Goal: Transaction & Acquisition: Purchase product/service

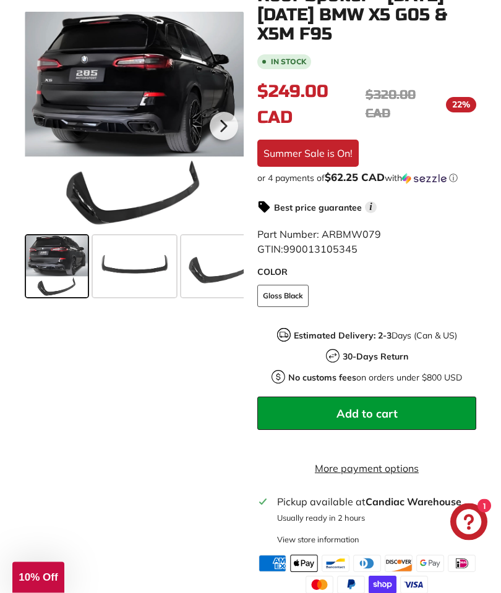
scroll to position [339, 0]
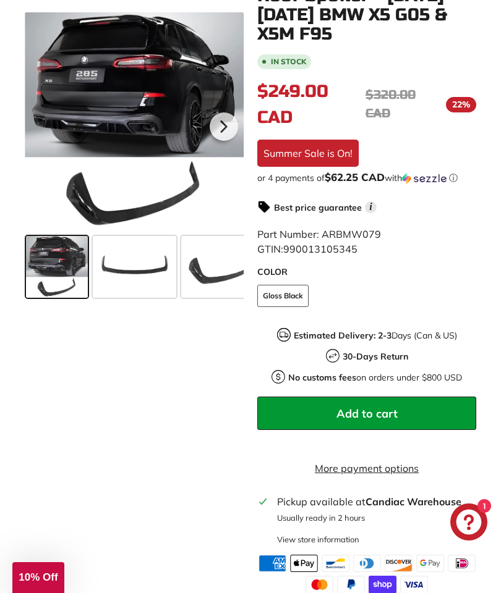
click at [215, 483] on link "X5 G05 [[DATE]-[DATE]]" at bounding box center [225, 483] width 53 height 51
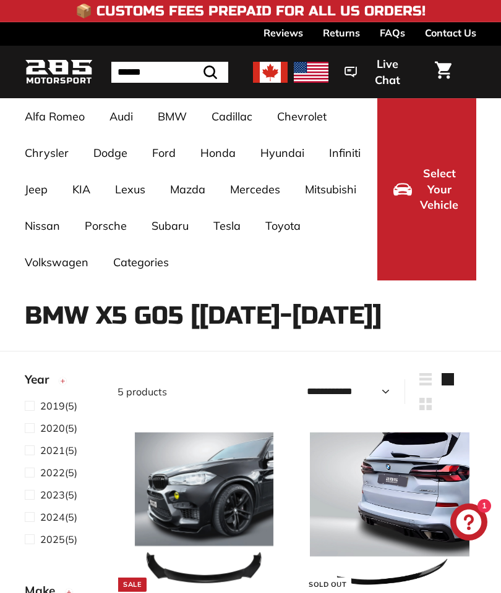
select select "**********"
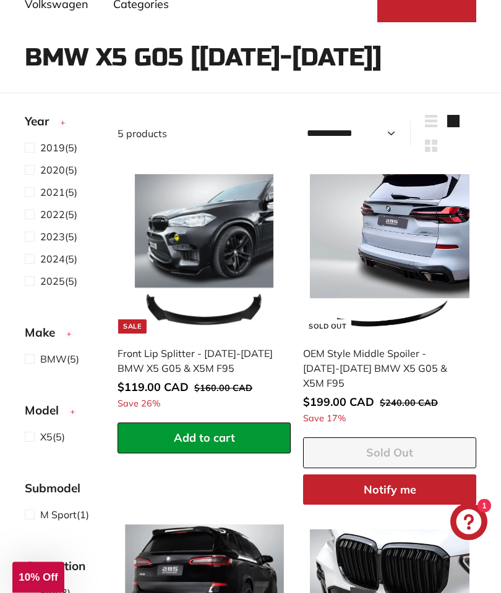
scroll to position [260, 0]
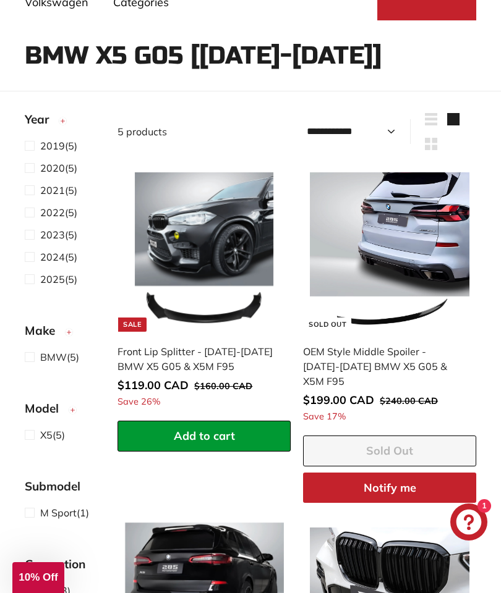
click at [32, 212] on span at bounding box center [32, 212] width 15 height 15
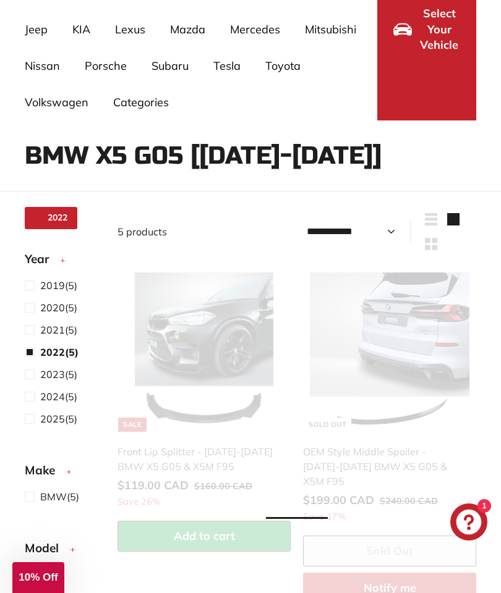
scroll to position [80, 0]
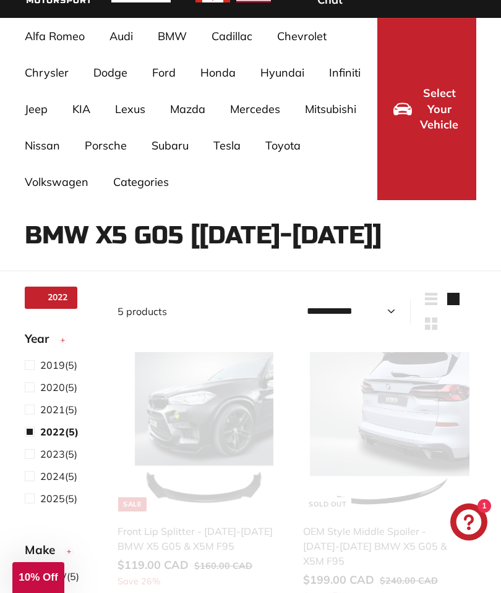
select select "**********"
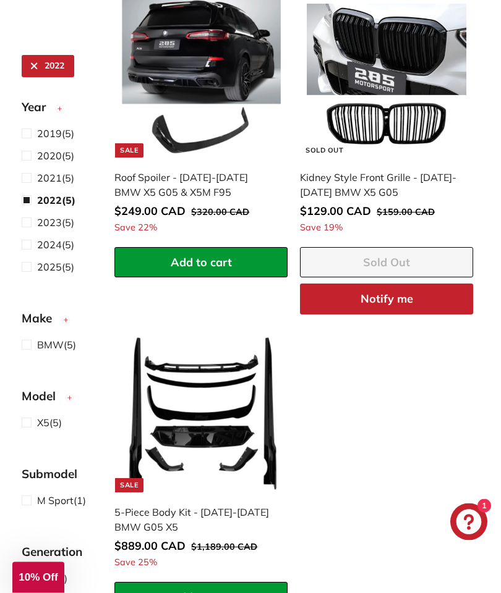
scroll to position [785, 3]
click at [402, 500] on div "**********" at bounding box center [293, 129] width 371 height 977
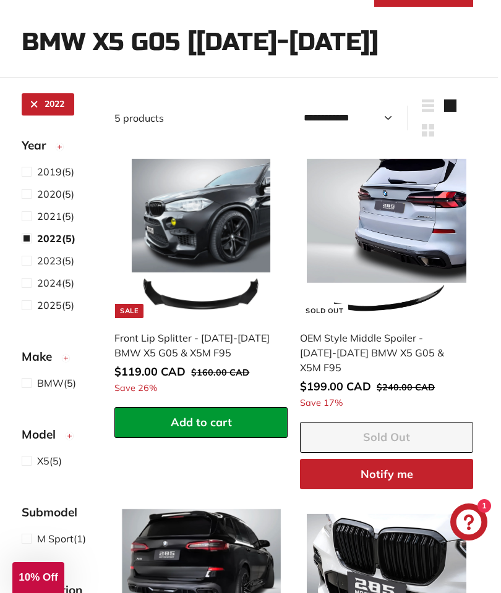
scroll to position [273, 3]
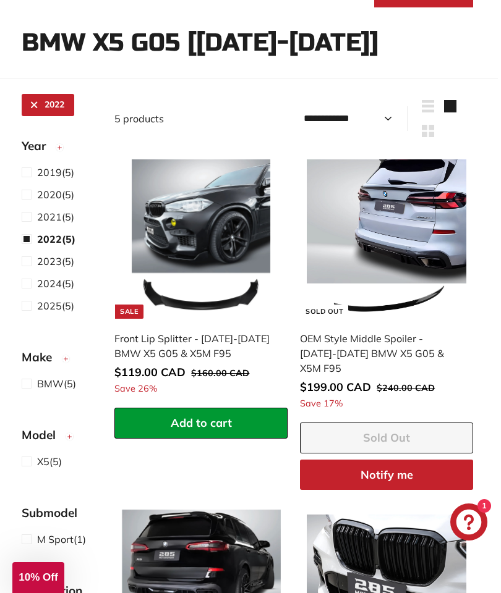
click at [195, 346] on div "Front Lip Splitter - [DATE]-[DATE] BMW X5 G05 & X5M F95" at bounding box center [194, 346] width 161 height 30
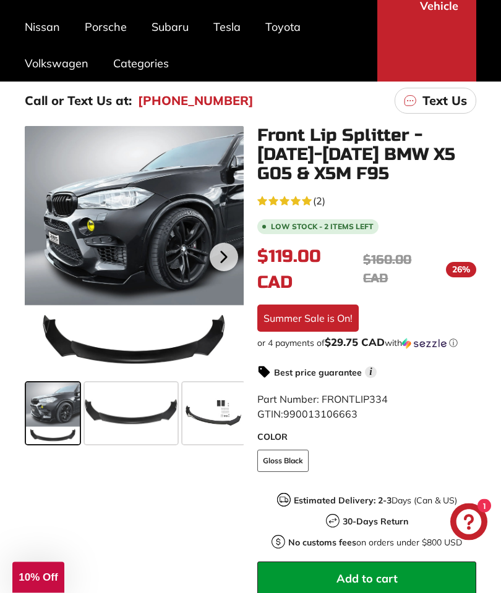
scroll to position [199, 0]
click at [137, 417] on span at bounding box center [131, 414] width 93 height 62
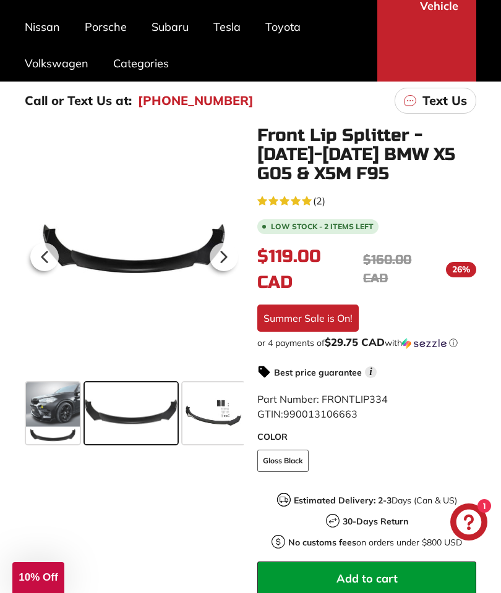
click at [218, 422] on span at bounding box center [213, 414] width 62 height 62
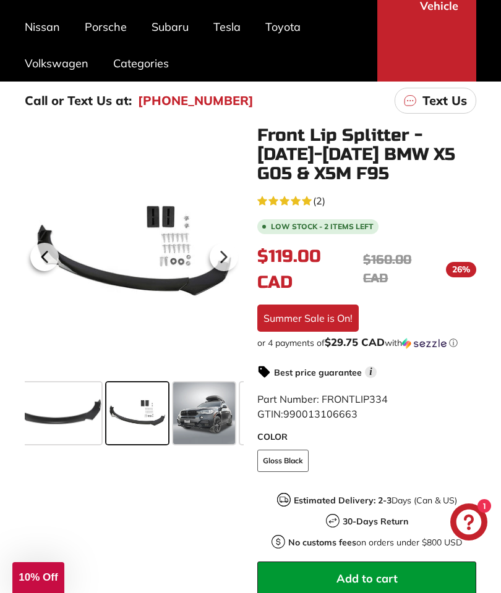
scroll to position [0, 79]
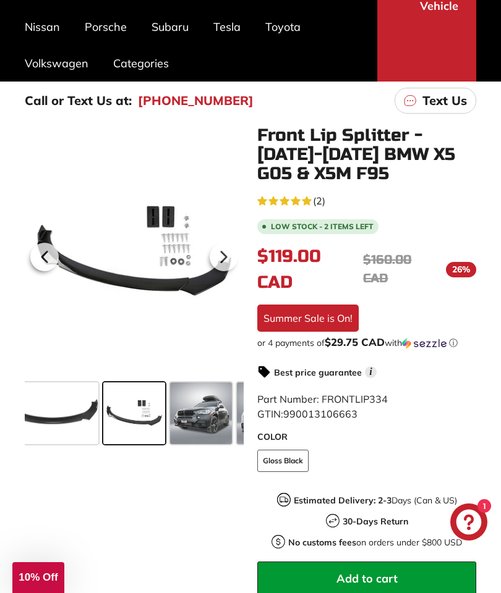
click at [208, 415] on span at bounding box center [201, 414] width 62 height 62
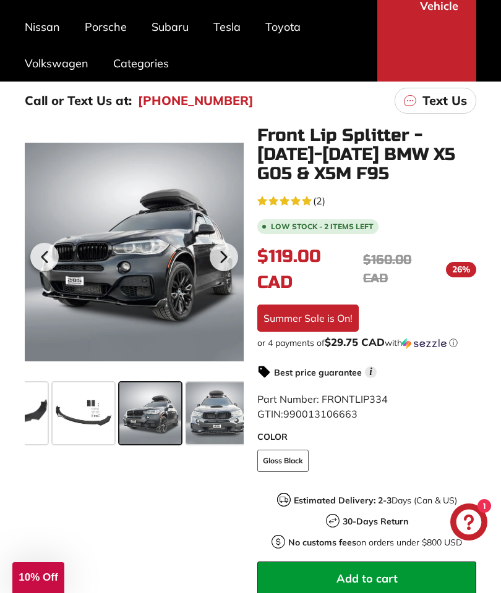
scroll to position [0, 146]
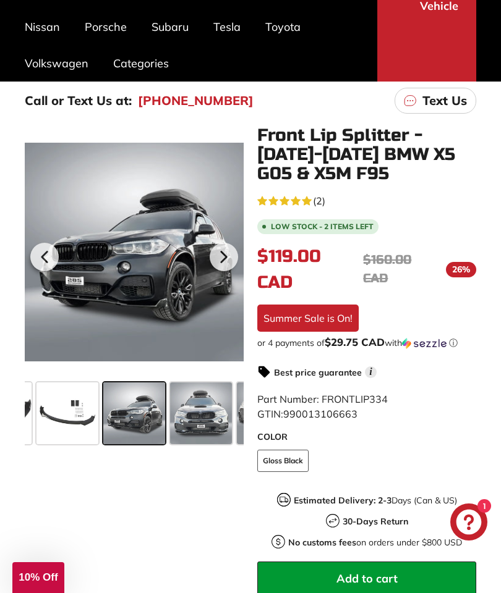
click at [208, 415] on span at bounding box center [201, 414] width 62 height 62
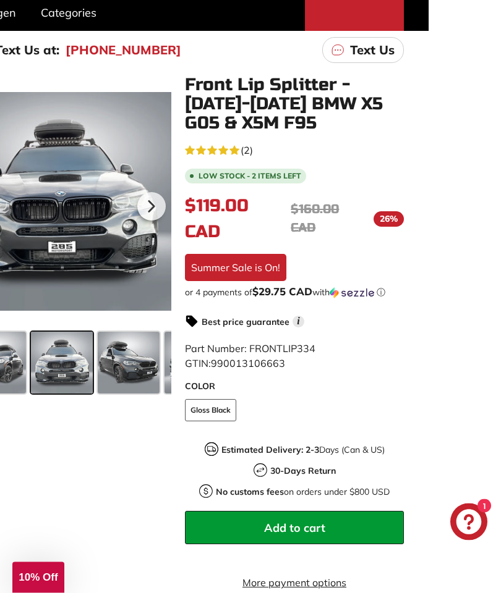
scroll to position [250, 38]
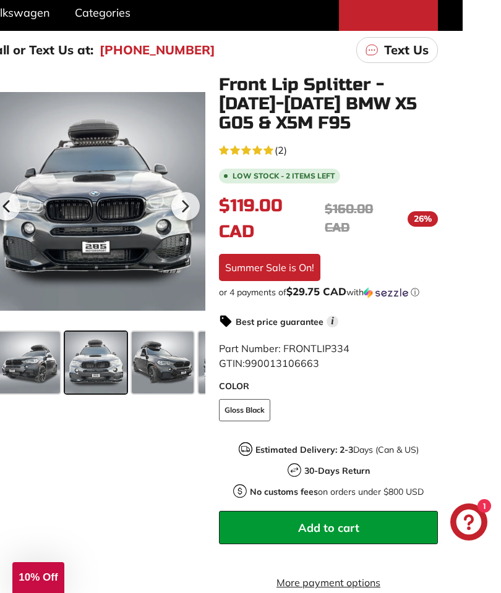
click at [189, 202] on icon at bounding box center [185, 206] width 28 height 28
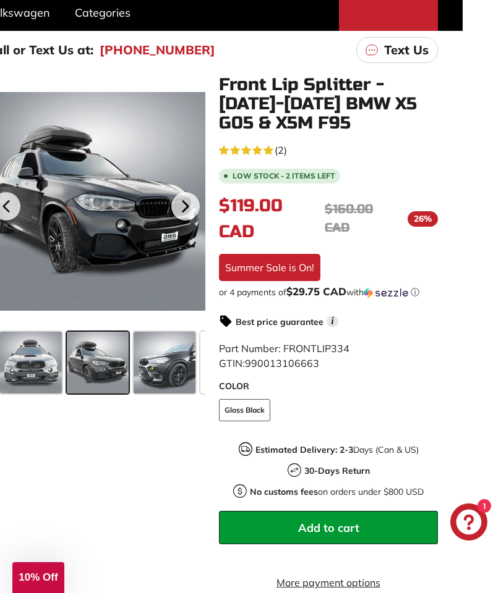
scroll to position [0, 279]
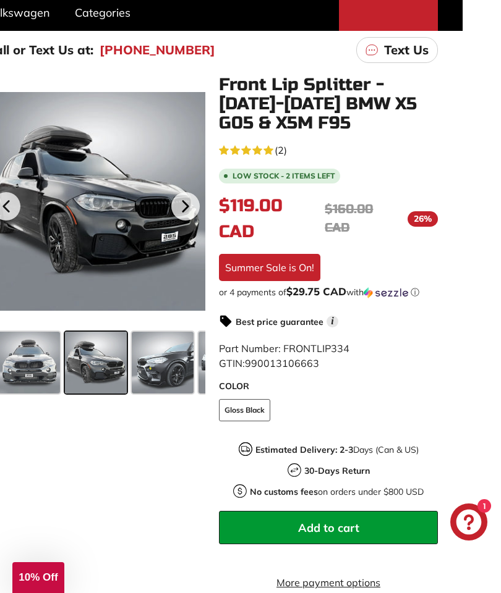
click at [190, 208] on icon at bounding box center [185, 206] width 28 height 28
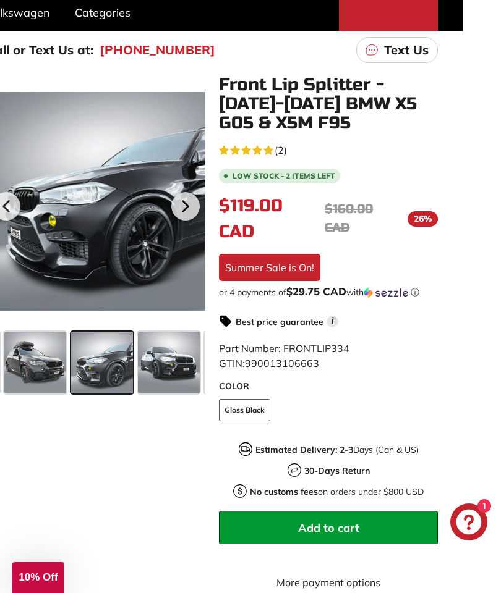
scroll to position [0, 346]
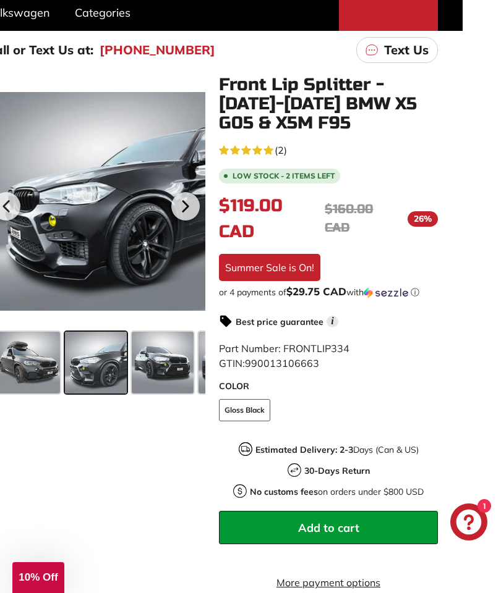
click at [183, 203] on icon at bounding box center [185, 206] width 5 height 11
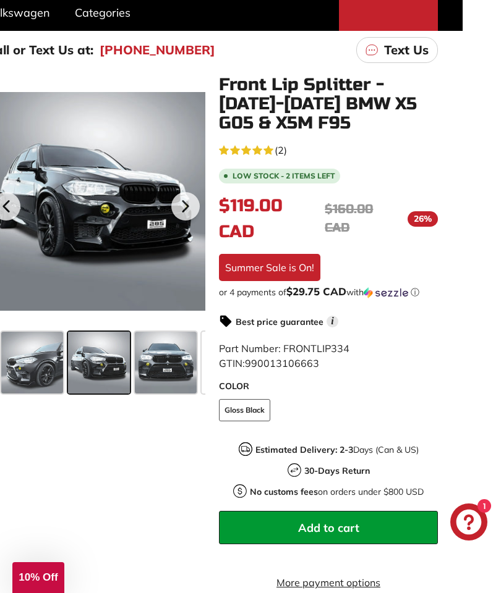
scroll to position [0, 413]
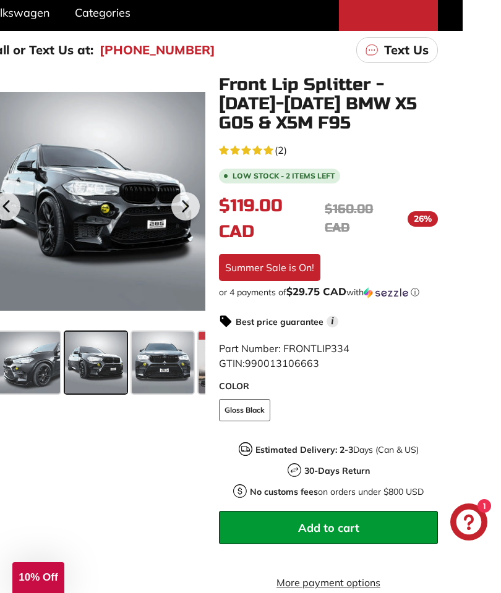
click at [187, 206] on icon at bounding box center [185, 206] width 5 height 11
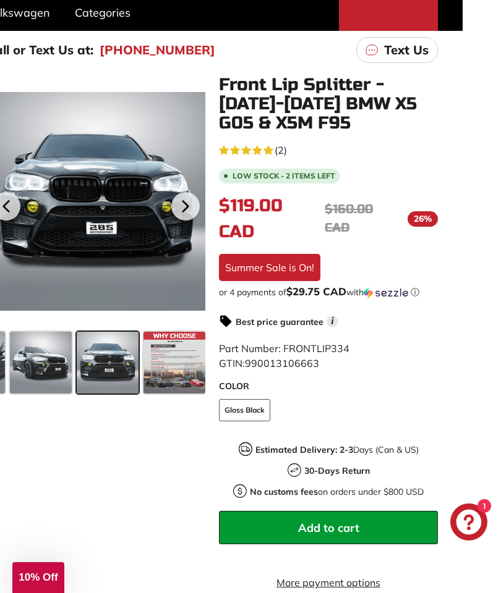
scroll to position [0, 470]
click at [186, 202] on icon at bounding box center [185, 206] width 28 height 28
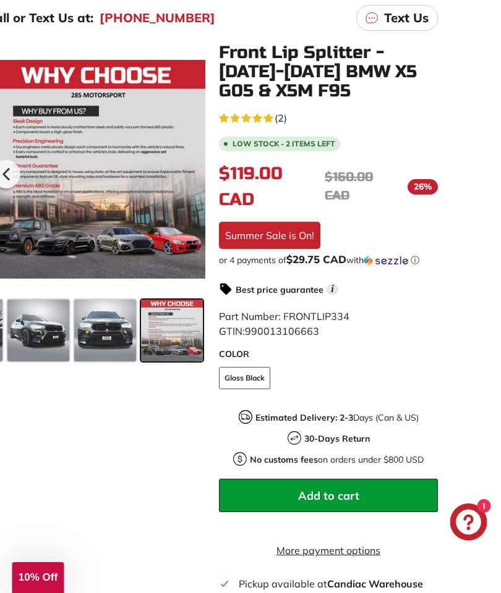
scroll to position [282, 38]
click at [112, 332] on span at bounding box center [105, 331] width 62 height 62
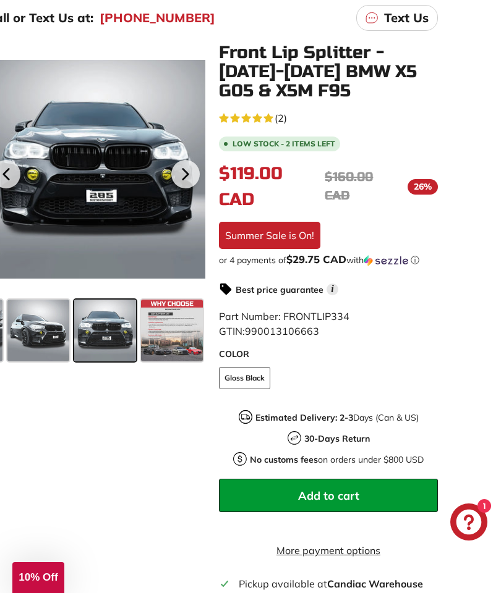
click at [53, 340] on span at bounding box center [38, 331] width 62 height 62
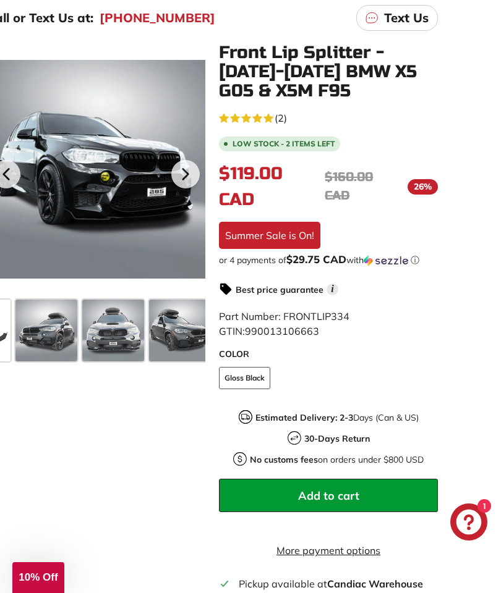
scroll to position [0, 195]
click at [61, 339] on span at bounding box center [46, 331] width 62 height 62
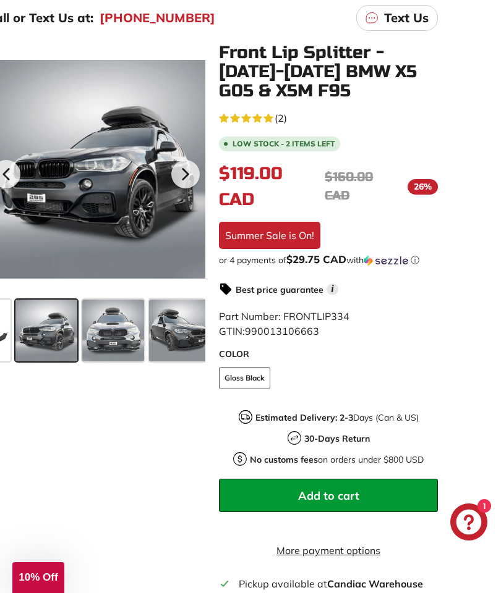
scroll to position [331, 38]
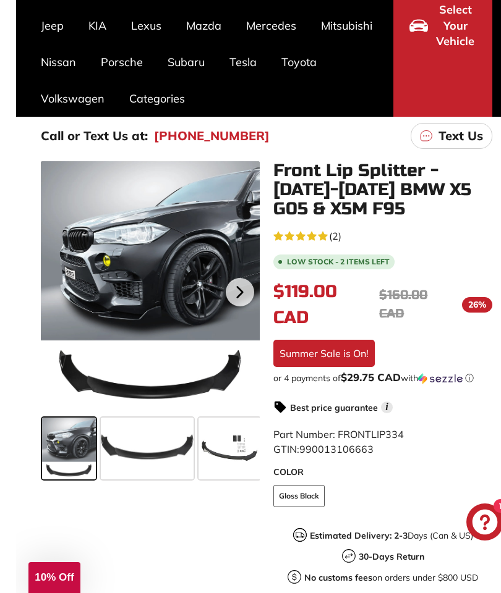
scroll to position [170, 0]
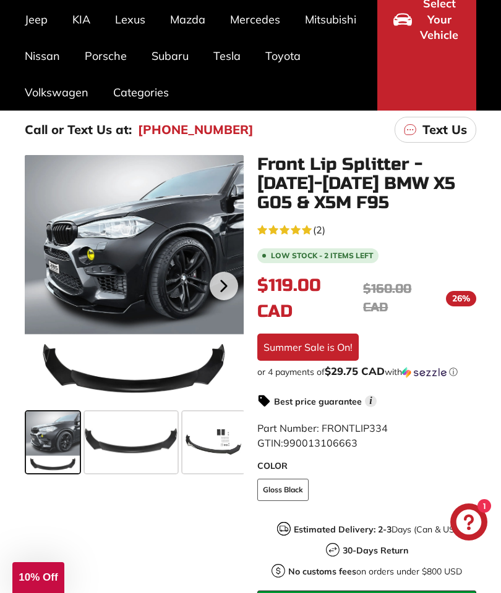
click at [149, 436] on span at bounding box center [131, 443] width 93 height 62
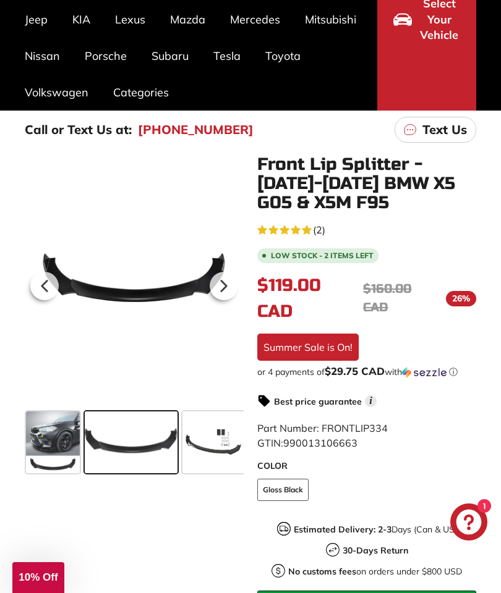
click at [226, 443] on span at bounding box center [213, 443] width 62 height 62
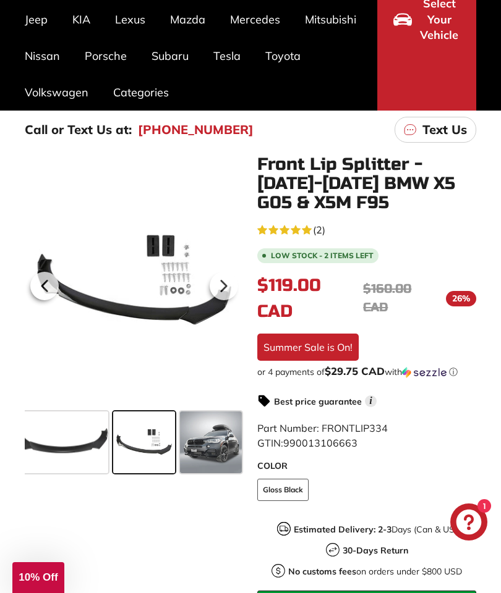
scroll to position [0, 79]
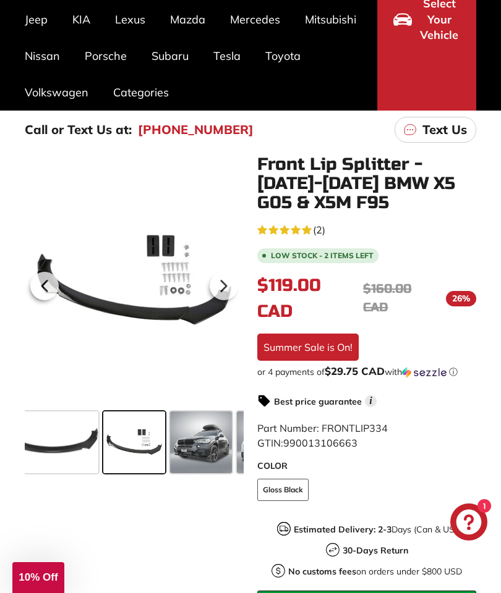
click at [216, 437] on span at bounding box center [201, 443] width 62 height 62
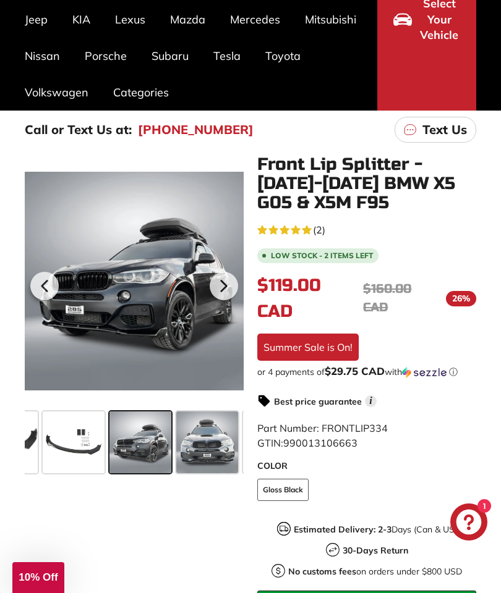
scroll to position [0, 146]
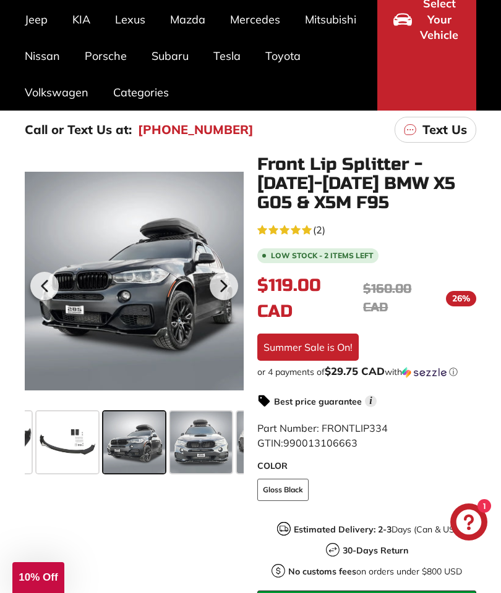
click at [211, 434] on span at bounding box center [201, 443] width 62 height 62
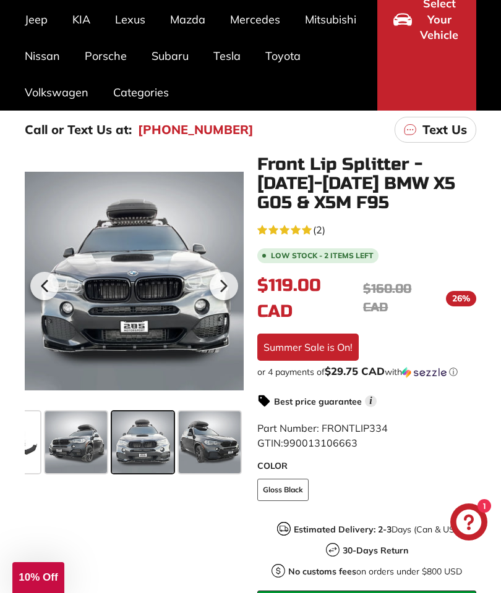
scroll to position [0, 213]
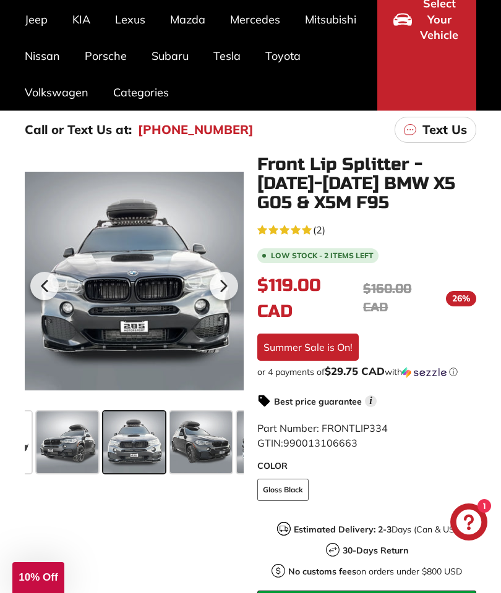
click at [216, 438] on span at bounding box center [201, 443] width 62 height 62
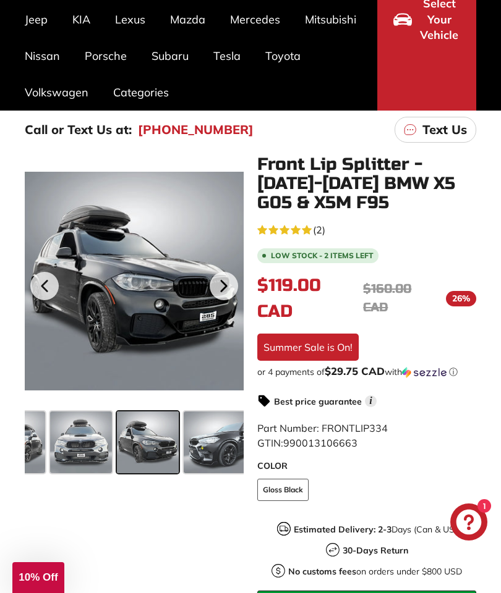
scroll to position [0, 279]
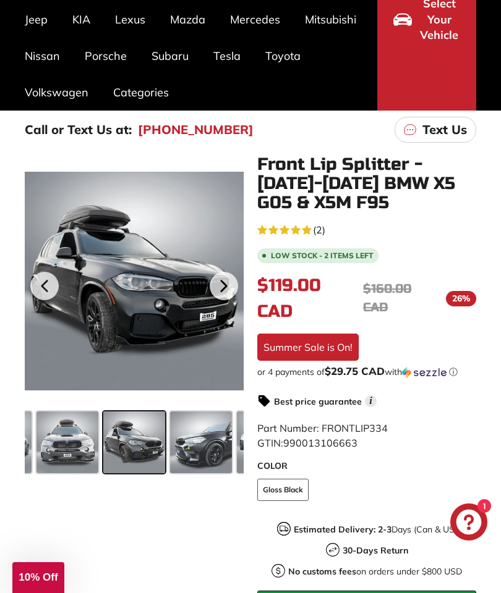
click at [215, 435] on span at bounding box center [201, 443] width 62 height 62
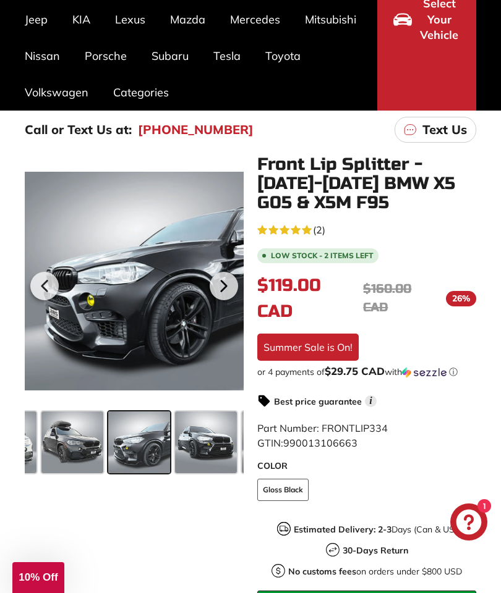
scroll to position [0, 346]
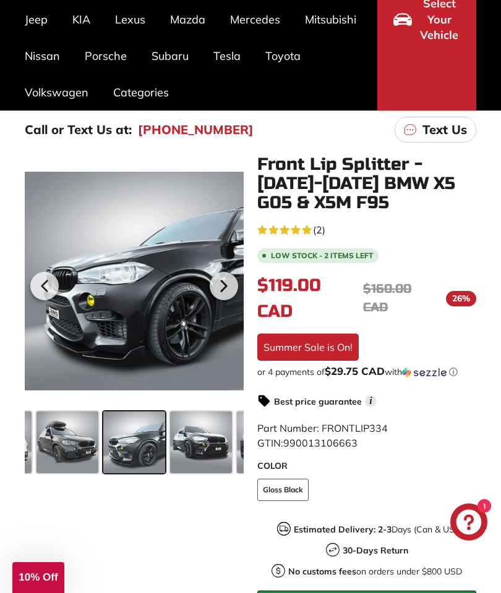
click at [218, 441] on span at bounding box center [201, 443] width 62 height 62
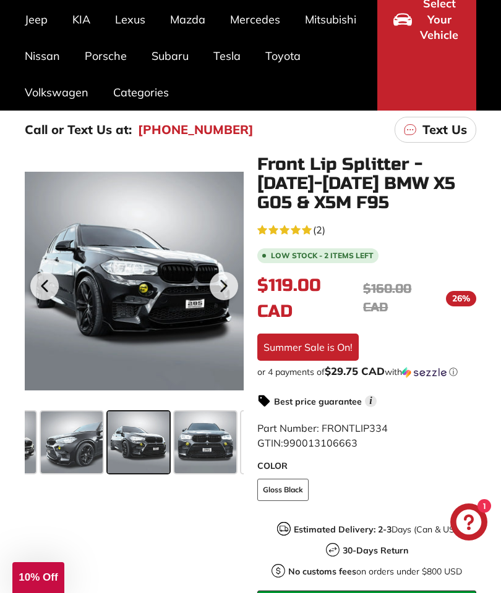
scroll to position [0, 413]
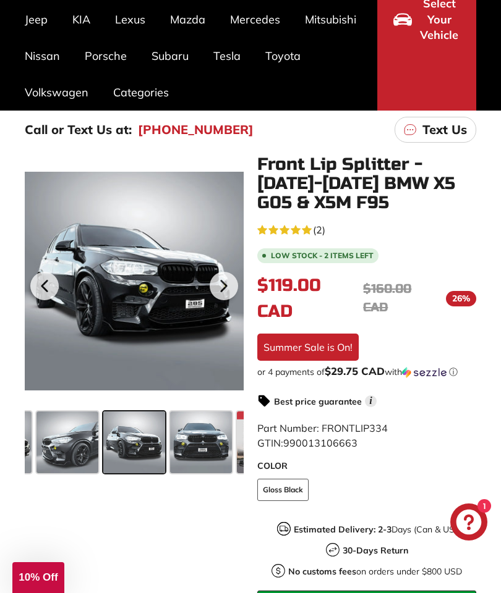
click at [211, 437] on span at bounding box center [201, 443] width 62 height 62
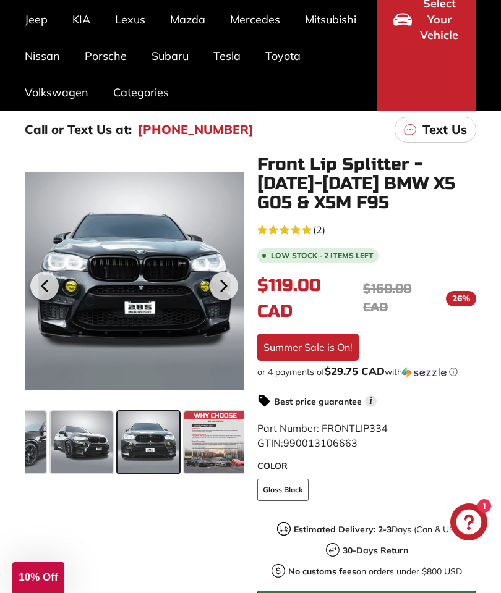
scroll to position [0, 470]
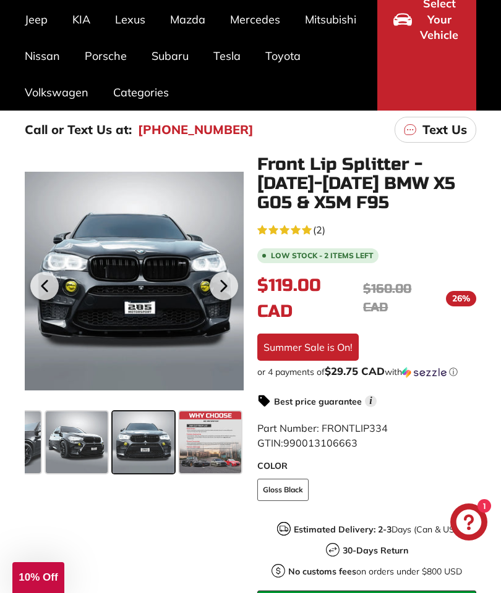
click at [225, 435] on span at bounding box center [210, 443] width 62 height 62
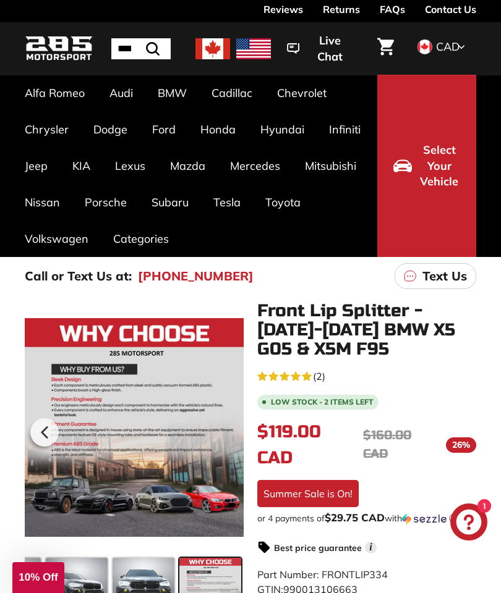
scroll to position [0, 0]
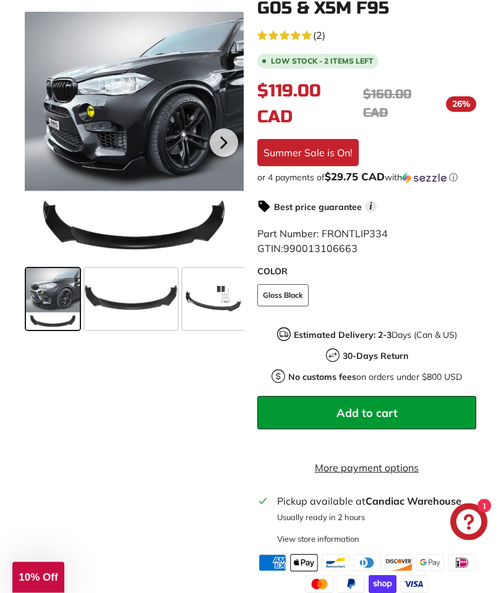
scroll to position [346, 0]
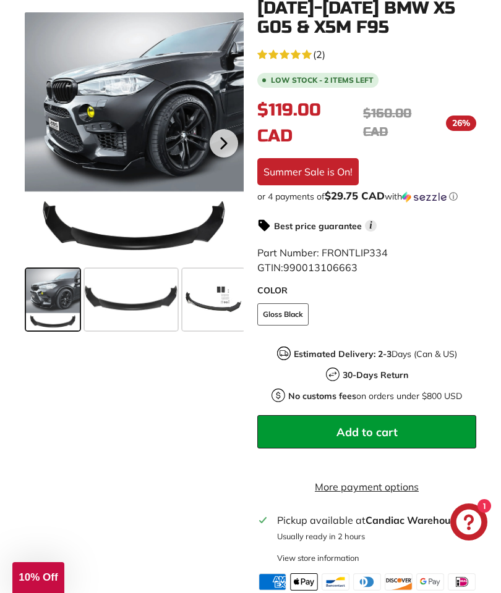
click at [311, 53] on icon "5.0 rating (2 votes)" at bounding box center [307, 54] width 10 height 10
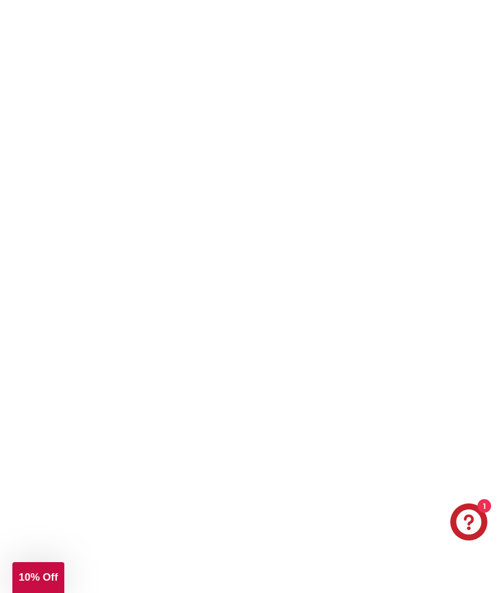
scroll to position [1981, 0]
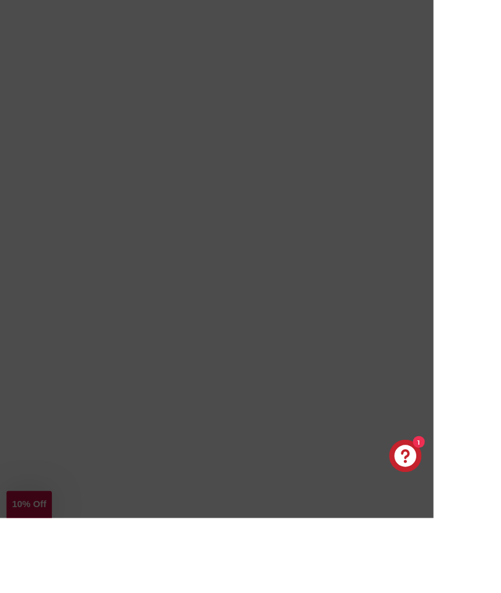
scroll to position [1977, 0]
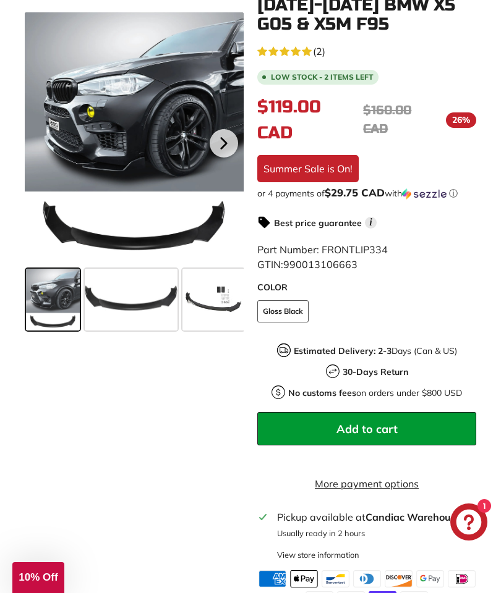
scroll to position [348, 0]
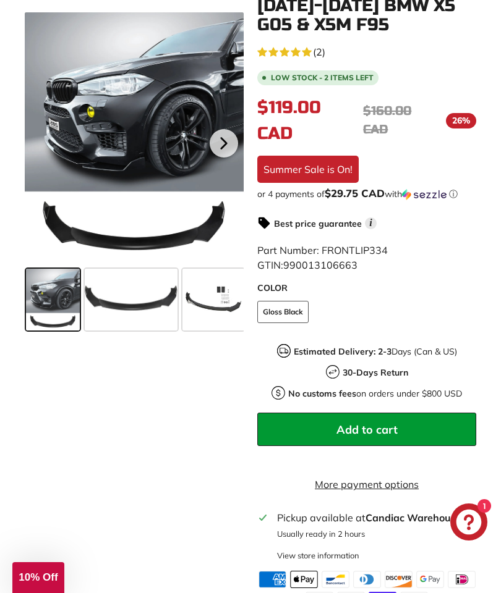
click at [228, 135] on icon at bounding box center [224, 143] width 28 height 28
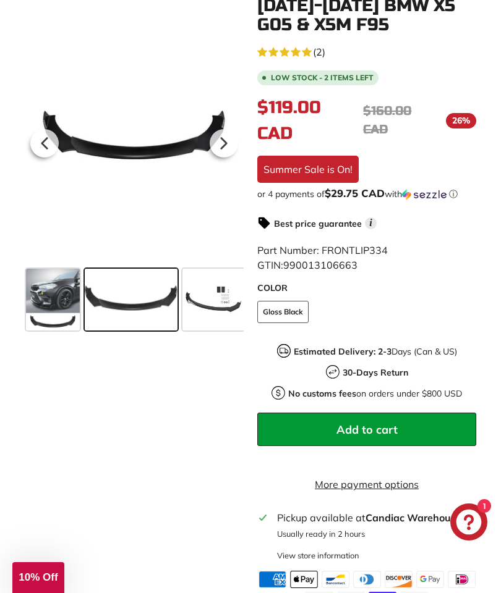
click at [228, 140] on icon at bounding box center [224, 143] width 28 height 28
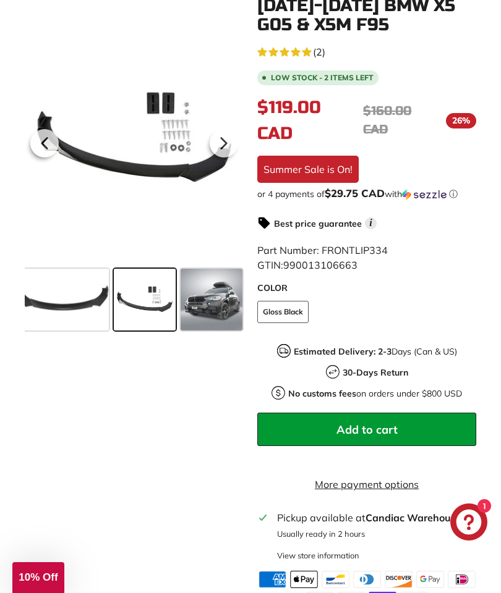
scroll to position [0, 79]
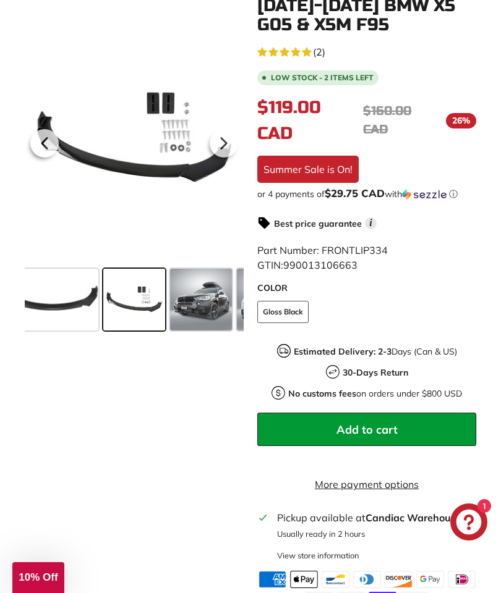
click at [228, 145] on icon at bounding box center [224, 143] width 28 height 28
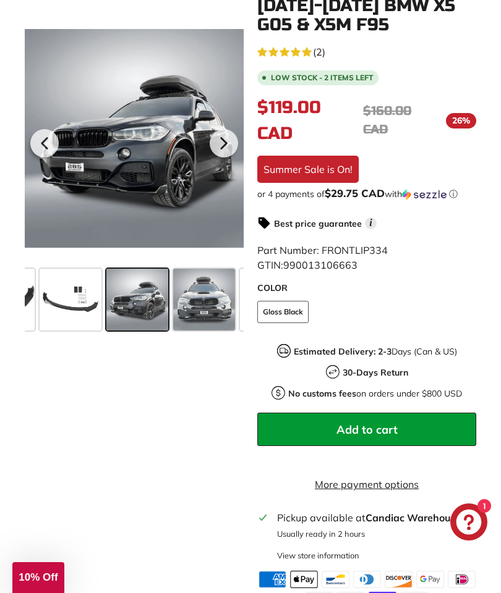
scroll to position [0, 146]
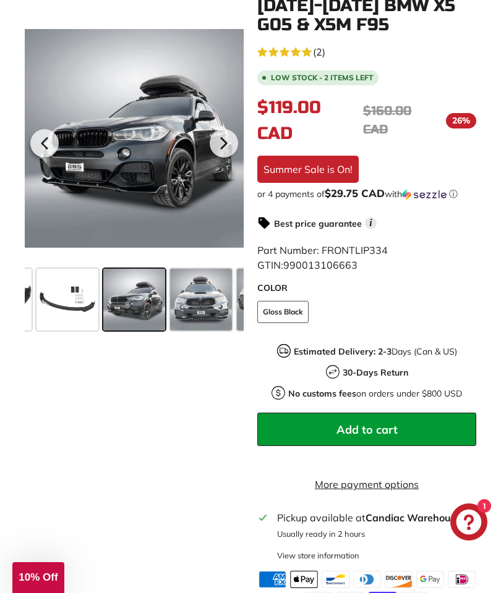
click at [228, 143] on icon at bounding box center [224, 143] width 28 height 28
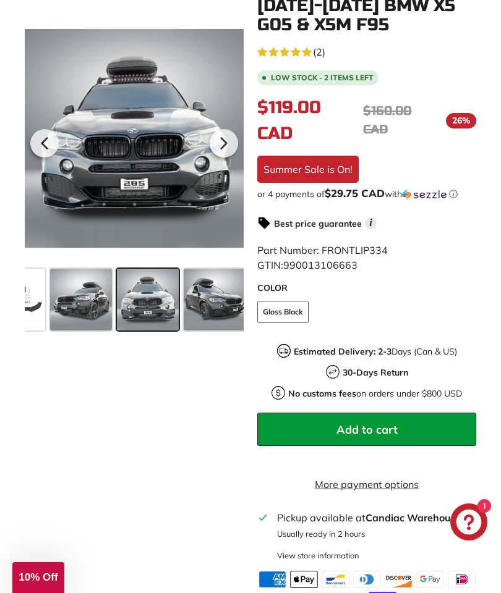
scroll to position [0, 213]
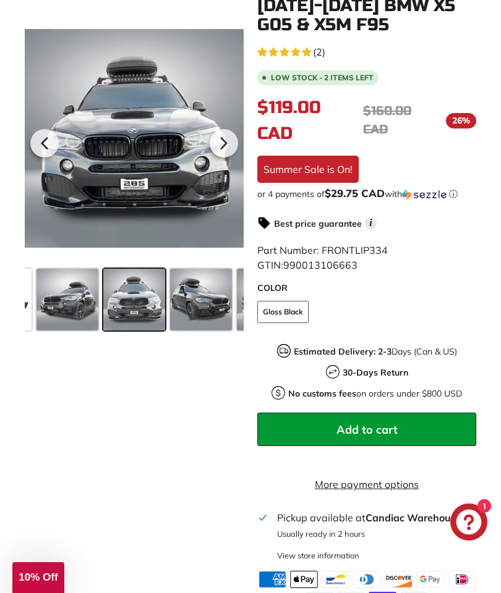
click at [227, 135] on icon at bounding box center [224, 143] width 28 height 28
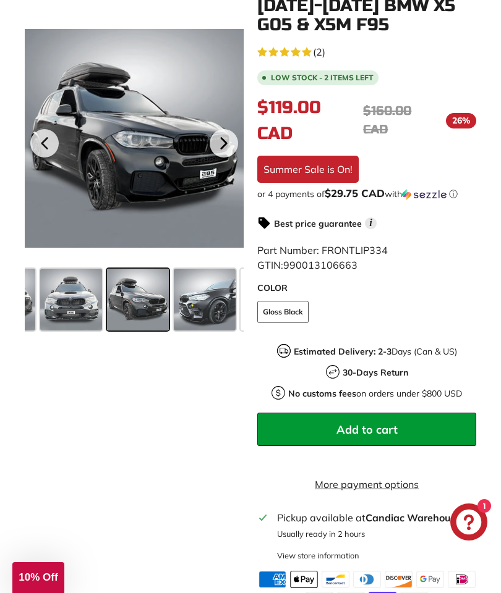
scroll to position [0, 279]
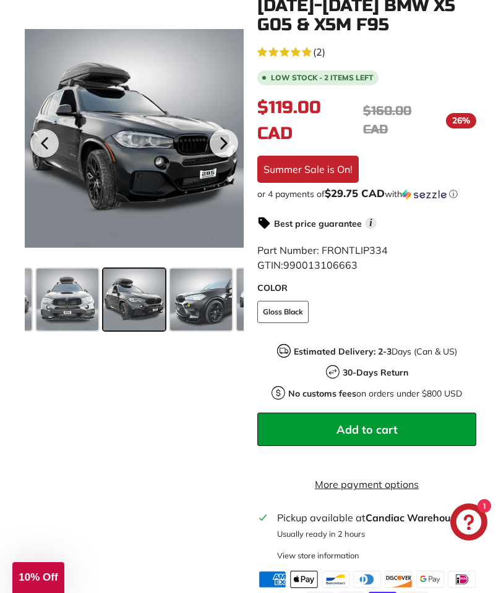
click at [228, 143] on icon at bounding box center [224, 143] width 28 height 28
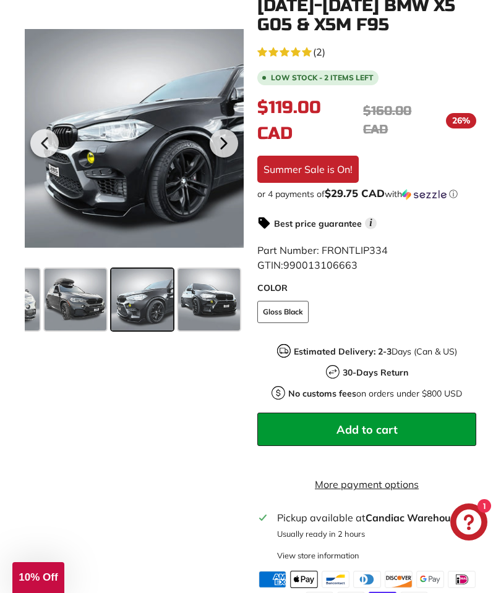
scroll to position [0, 346]
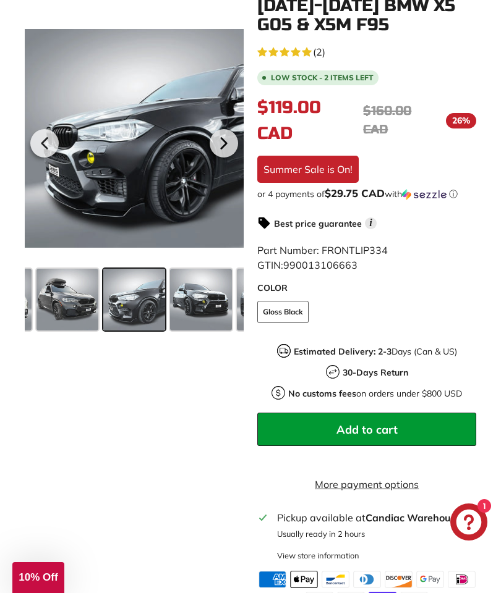
click at [226, 143] on icon at bounding box center [223, 143] width 5 height 11
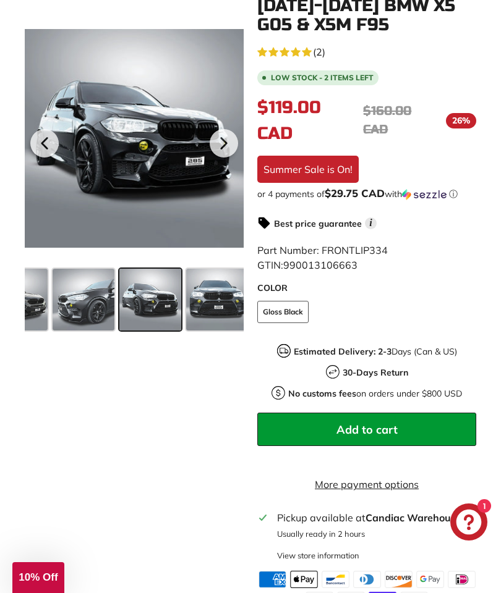
scroll to position [0, 413]
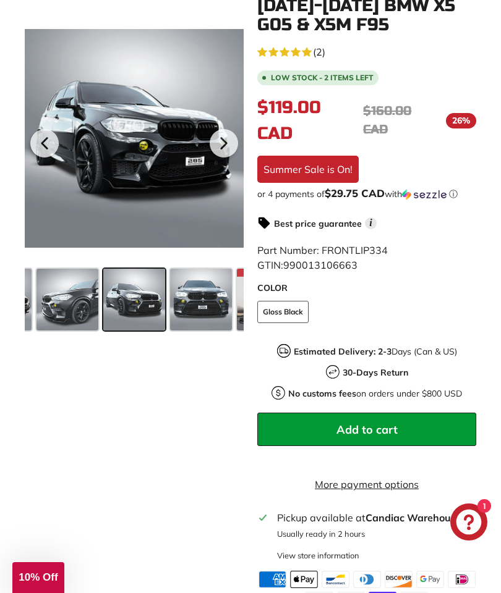
click at [224, 142] on icon at bounding box center [223, 143] width 5 height 11
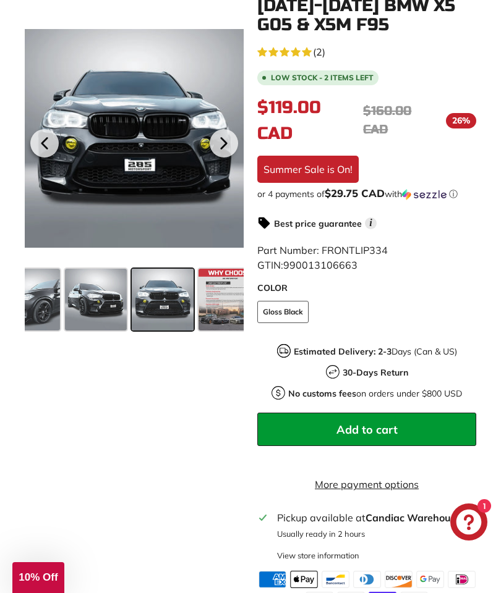
scroll to position [0, 470]
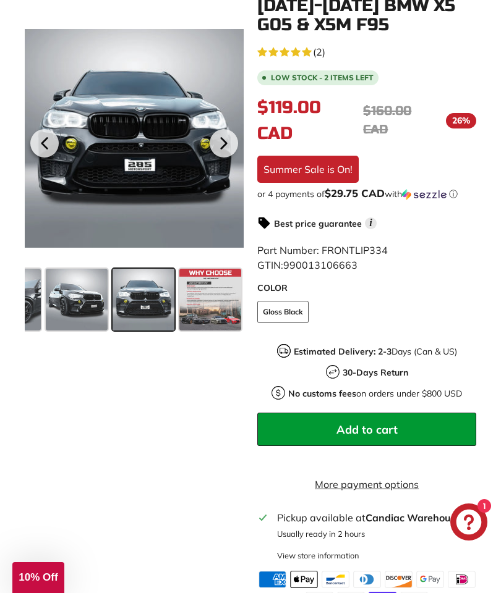
click at [226, 142] on icon at bounding box center [223, 143] width 5 height 11
